Goal: Check status: Check status

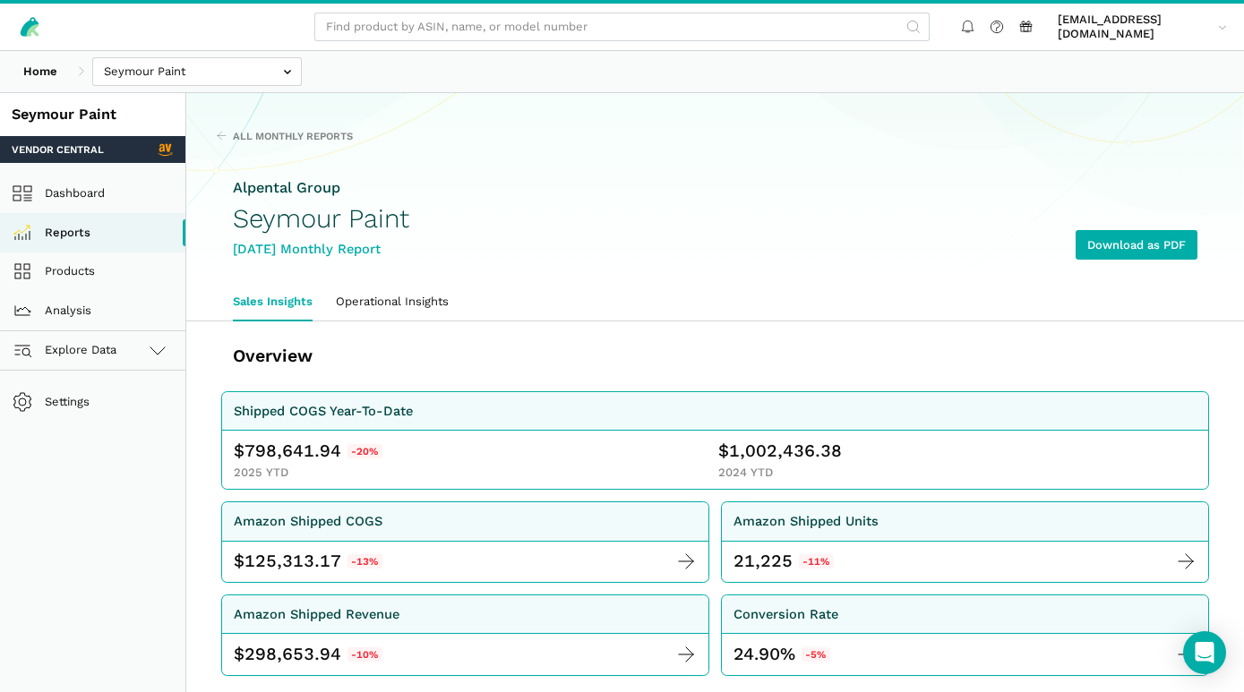
scroll to position [2321, 0]
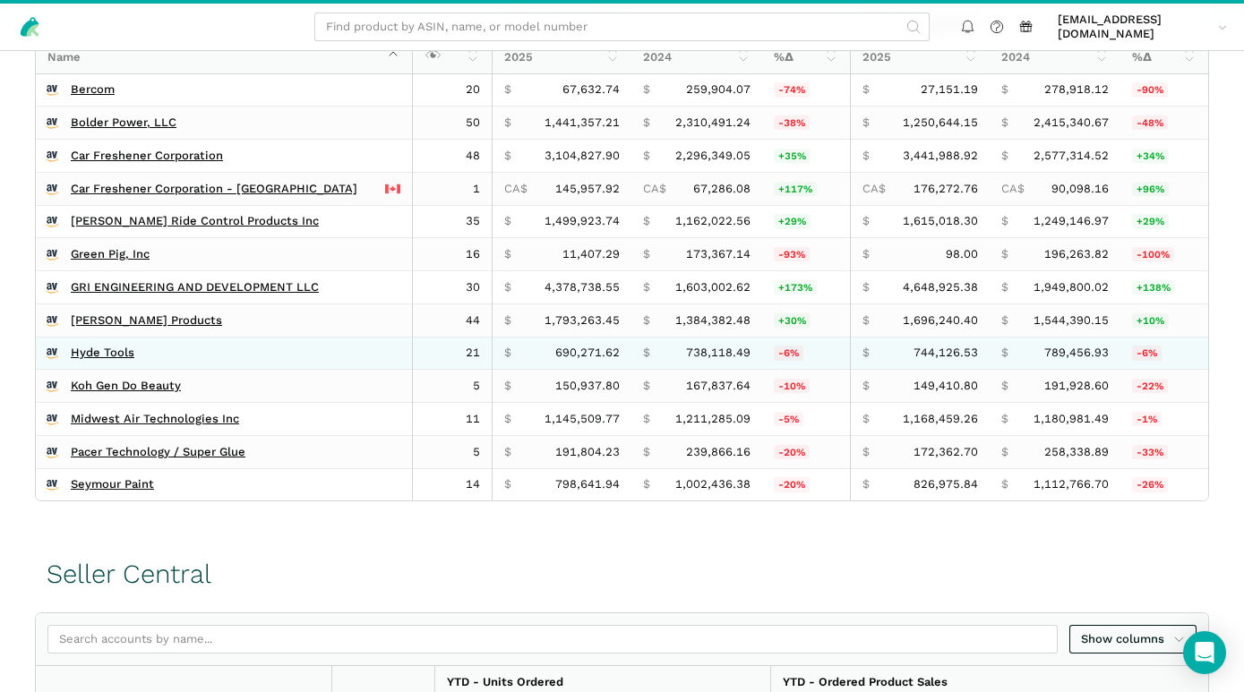
scroll to position [767, 0]
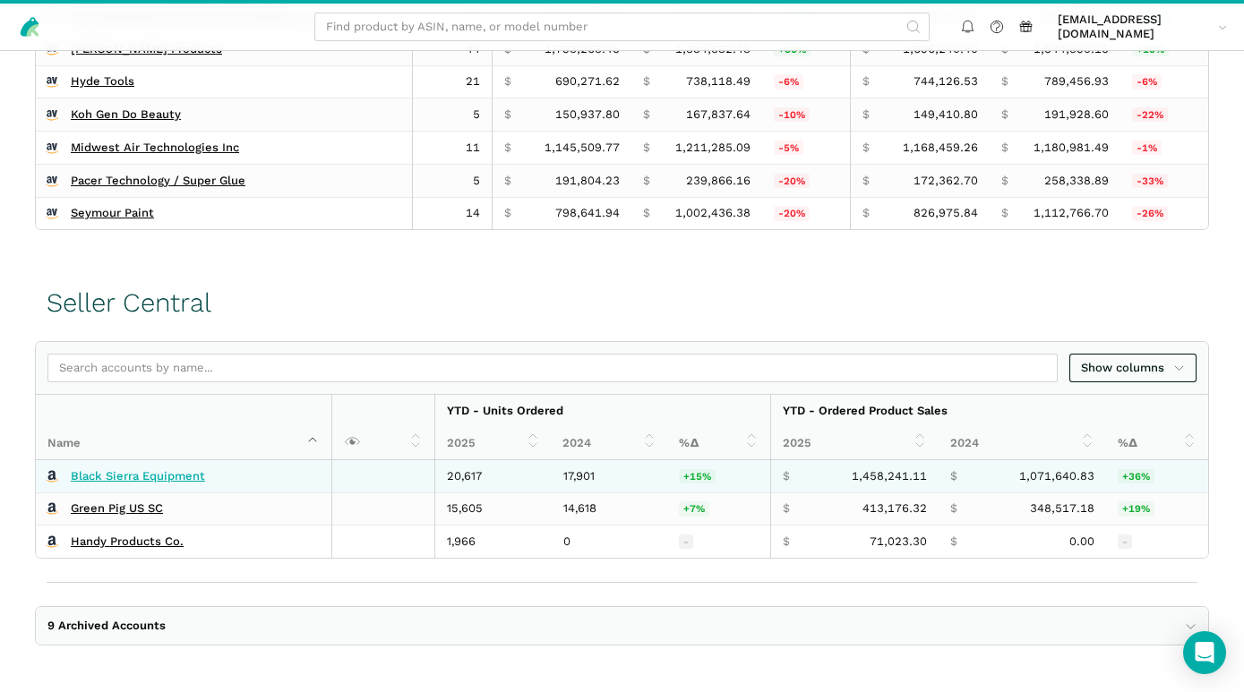
click at [187, 473] on link "Black Sierra Equipment" at bounding box center [138, 476] width 134 height 14
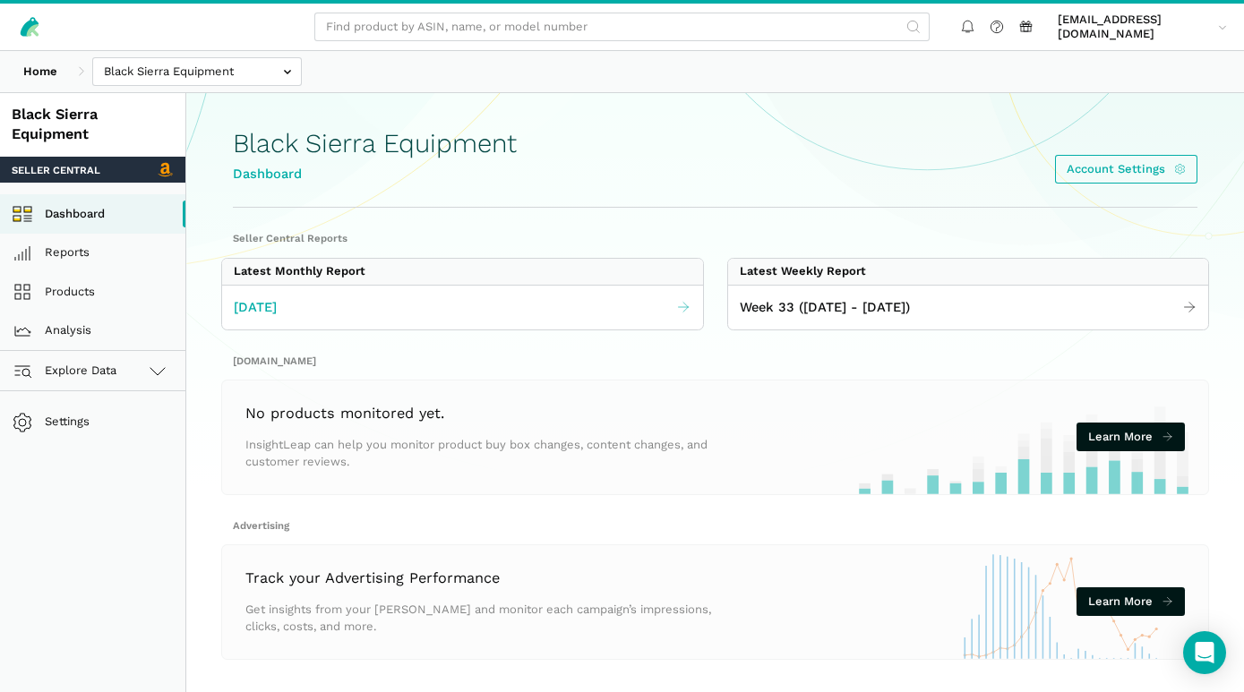
click at [262, 307] on span "[DATE]" at bounding box center [255, 307] width 43 height 21
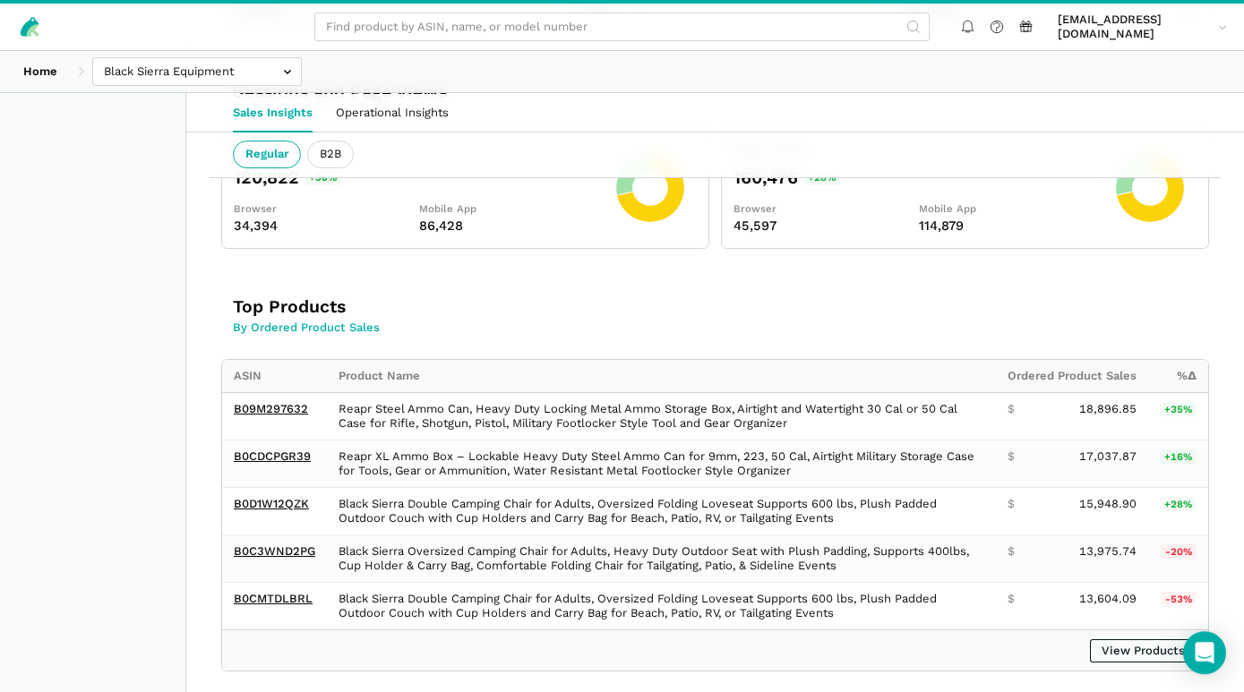
scroll to position [677, 0]
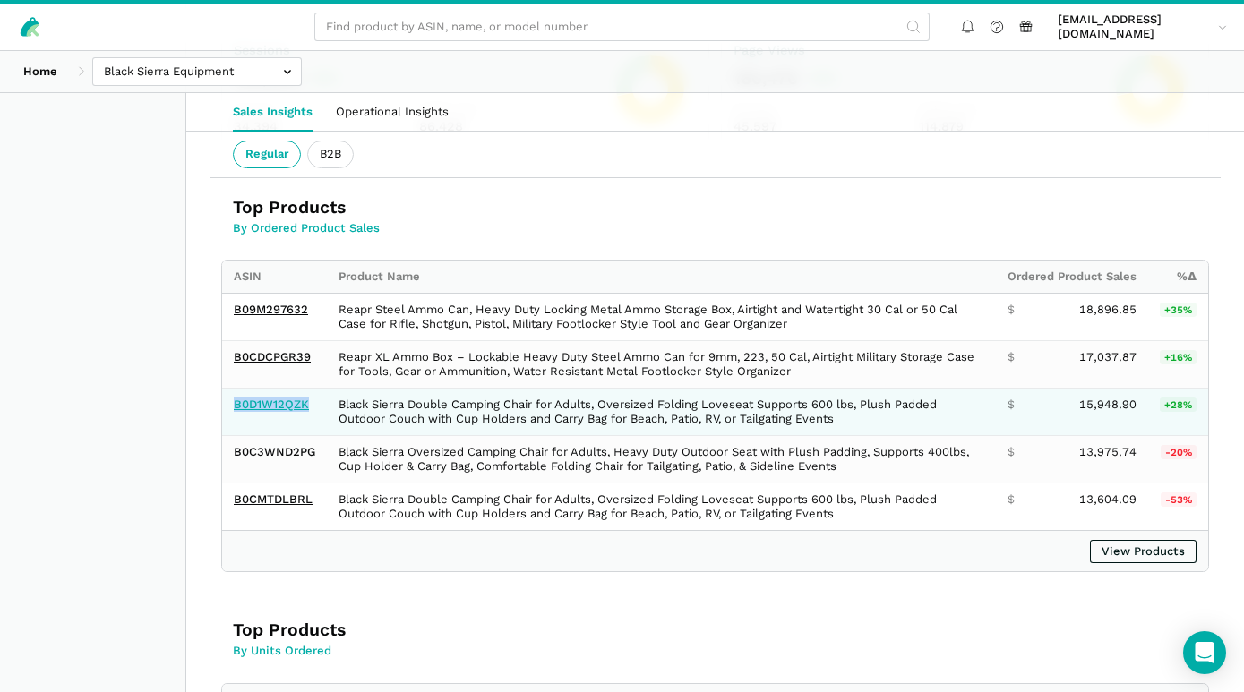
drag, startPoint x: 230, startPoint y: 399, endPoint x: 306, endPoint y: 407, distance: 76.6
click at [306, 407] on td "B0D1W12QZK" at bounding box center [274, 411] width 105 height 47
copy link "B0D1W12QZK"
